Goal: Task Accomplishment & Management: Complete application form

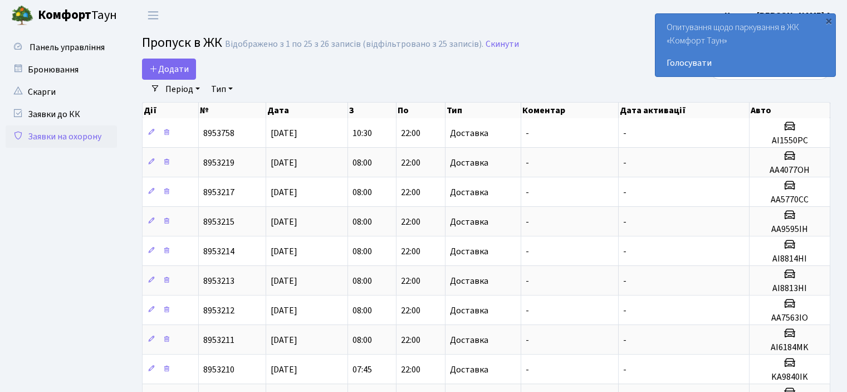
select select "25"
click at [177, 66] on span "Додати" at bounding box center [169, 69] width 40 height 12
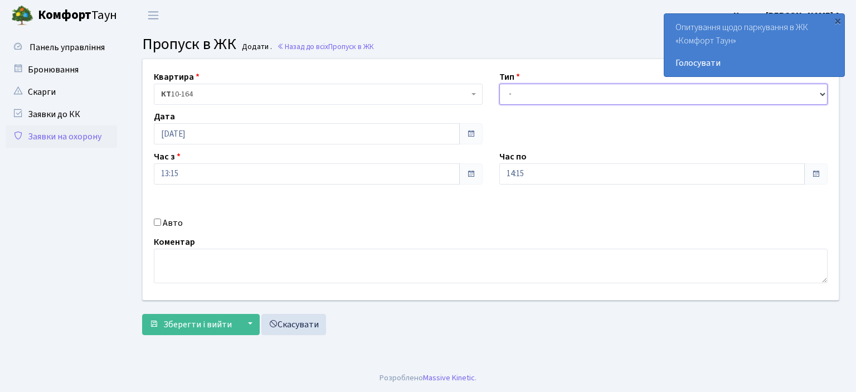
click at [821, 91] on select "- Доставка Таксі Гості Сервіс" at bounding box center [663, 94] width 329 height 21
select select "1"
click at [499, 84] on select "- Доставка Таксі Гості Сервіс" at bounding box center [663, 94] width 329 height 21
click at [154, 221] on input "Авто" at bounding box center [157, 221] width 7 height 7
checkbox input "true"
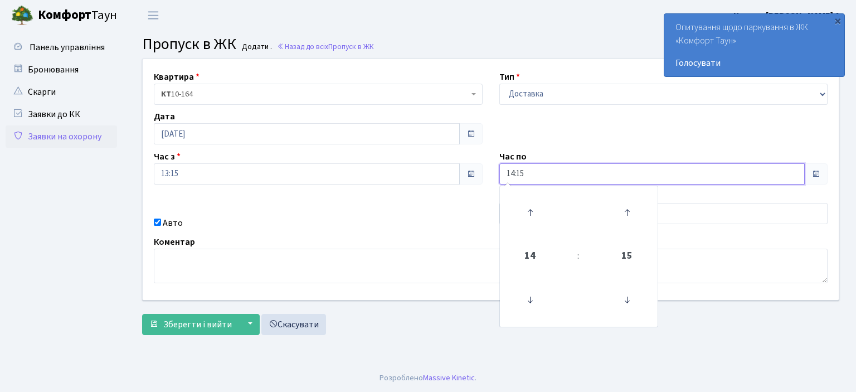
drag, startPoint x: 546, startPoint y: 167, endPoint x: 374, endPoint y: 187, distance: 173.2
click at [380, 187] on div "Квартира <b>КТ</b>&nbsp;&nbsp;&nbsp;&nbsp;10-164 КТ 10-164 Тип - Доставка Таксі…" at bounding box center [490, 179] width 713 height 241
type input "22:00"
click at [364, 219] on div "Авто" at bounding box center [317, 222] width 345 height 13
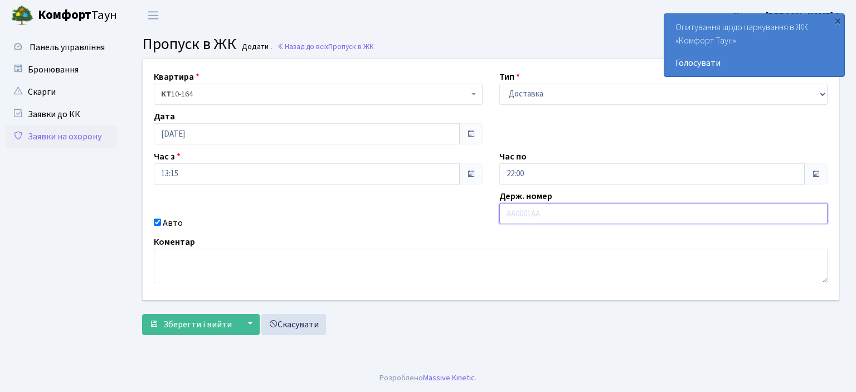
click at [499, 212] on input "text" at bounding box center [663, 213] width 329 height 21
type input "CB0269BO"
click at [142, 314] on button "Зберегти і вийти" at bounding box center [190, 324] width 97 height 21
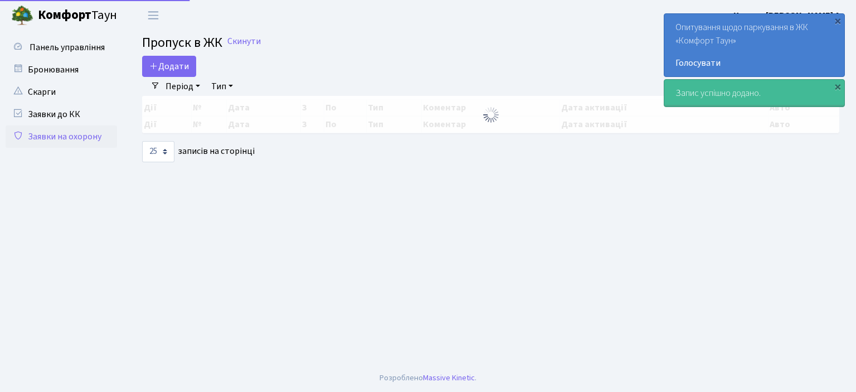
select select "25"
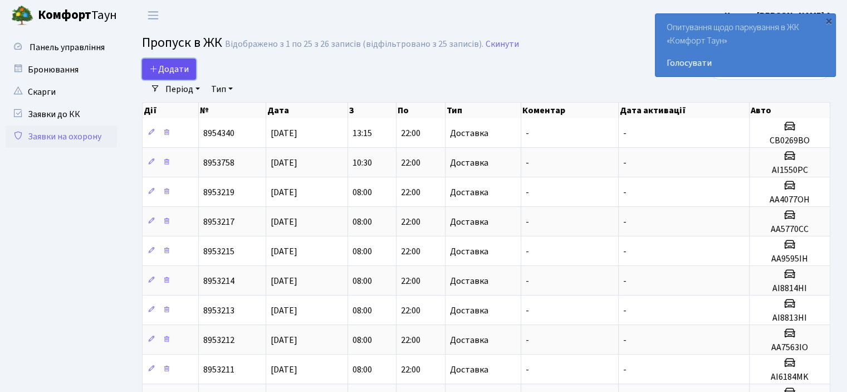
click at [154, 66] on icon at bounding box center [153, 68] width 9 height 9
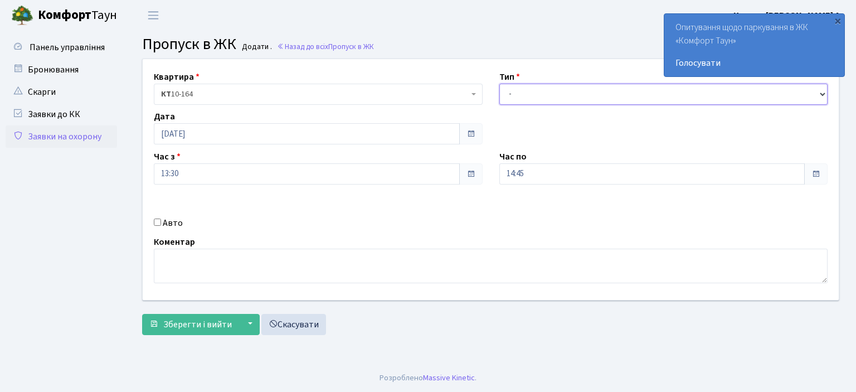
click at [824, 92] on select "- Доставка Таксі Гості Сервіс" at bounding box center [663, 94] width 329 height 21
select select "1"
click at [499, 84] on select "- Доставка Таксі Гості Сервіс" at bounding box center [663, 94] width 329 height 21
drag, startPoint x: 534, startPoint y: 178, endPoint x: 348, endPoint y: 193, distance: 186.7
click at [350, 193] on div "Квартира <b>КТ</b>&nbsp;&nbsp;&nbsp;&nbsp;10-164 КТ 10-164 Тип - Доставка Таксі…" at bounding box center [490, 179] width 713 height 241
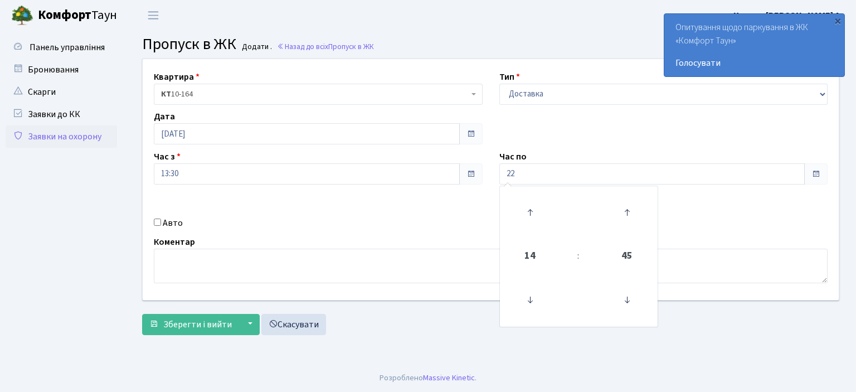
type input "22:00"
click at [155, 222] on input "Авто" at bounding box center [157, 221] width 7 height 7
checkbox input "true"
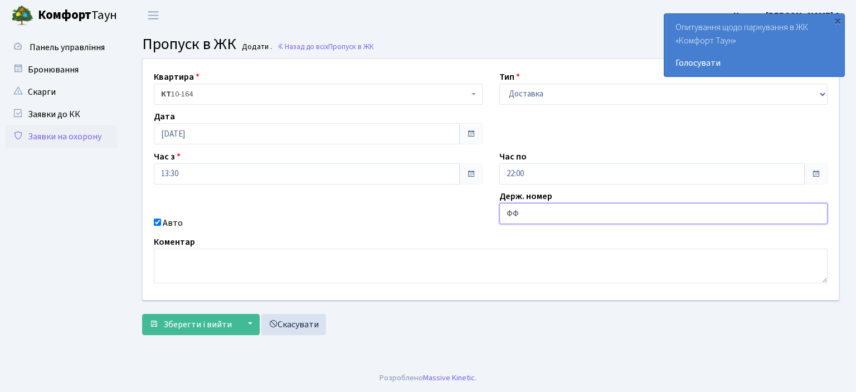
type input "Ф"
type input "AA9702TH"
click at [206, 321] on span "Зберегти і вийти" at bounding box center [197, 324] width 69 height 12
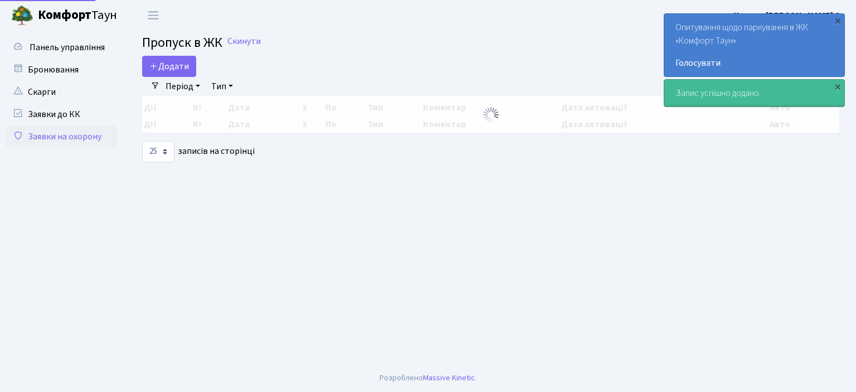
select select "25"
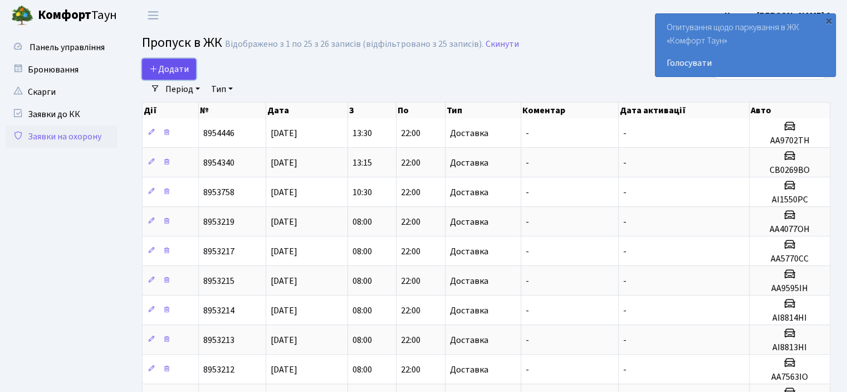
click at [162, 70] on span "Додати" at bounding box center [169, 69] width 40 height 12
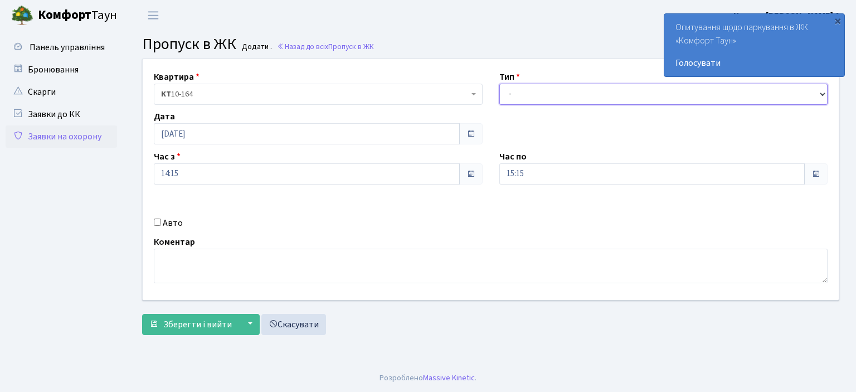
drag, startPoint x: 820, startPoint y: 95, endPoint x: 808, endPoint y: 94, distance: 12.3
click at [820, 95] on select "- Доставка Таксі Гості Сервіс" at bounding box center [663, 94] width 329 height 21
select select "1"
click at [499, 84] on select "- Доставка Таксі Гості Сервіс" at bounding box center [663, 94] width 329 height 21
click at [158, 222] on input "Авто" at bounding box center [157, 221] width 7 height 7
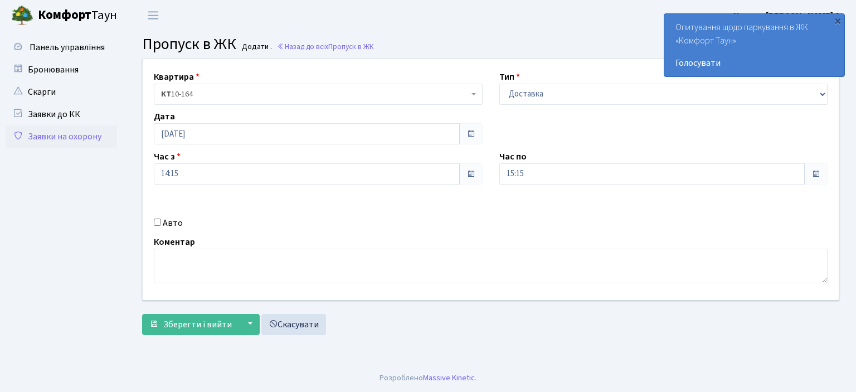
checkbox input "true"
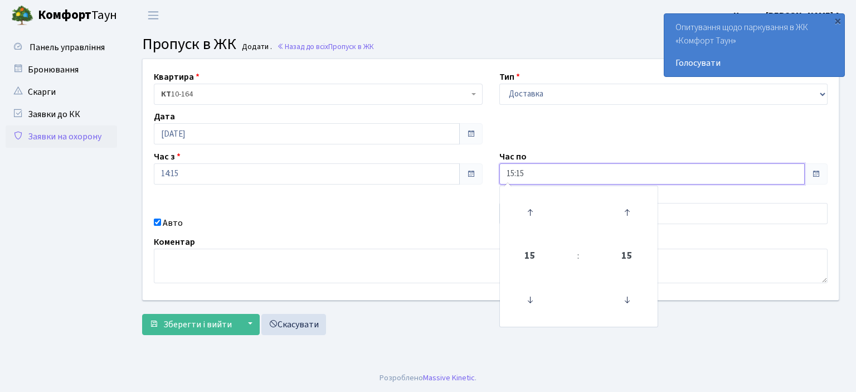
drag, startPoint x: 538, startPoint y: 168, endPoint x: 409, endPoint y: 152, distance: 129.8
click at [437, 162] on div "Квартира <b>КТ</b>&nbsp;&nbsp;&nbsp;&nbsp;10-164 КТ 10-164 Тип - Доставка Таксі…" at bounding box center [490, 179] width 713 height 241
type input "22:00"
drag, startPoint x: 310, startPoint y: 223, endPoint x: 459, endPoint y: 204, distance: 149.9
click at [312, 222] on div "Авто" at bounding box center [317, 222] width 345 height 13
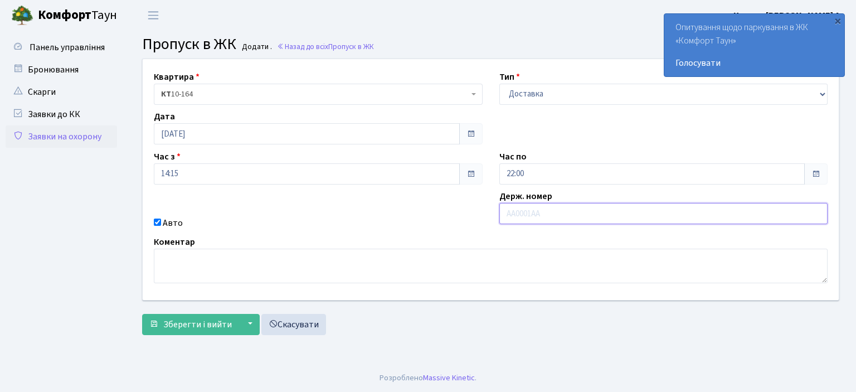
click at [514, 209] on input "text" at bounding box center [663, 213] width 329 height 21
type input "KA5232PC"
click at [172, 329] on span "Зберегти і вийти" at bounding box center [197, 324] width 69 height 12
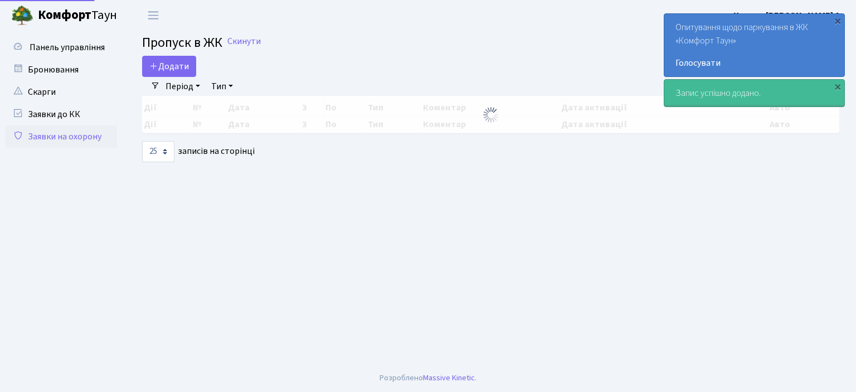
select select "25"
